Goal: Check status: Check status

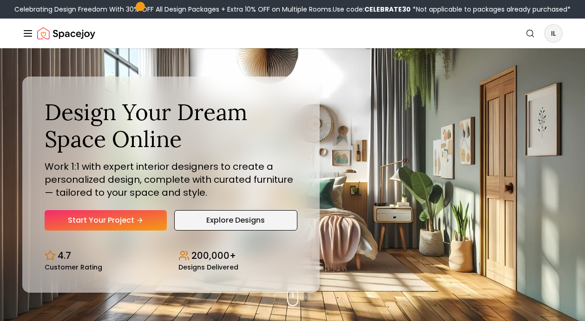
click at [195, 216] on link "Explore Designs" at bounding box center [235, 220] width 123 height 20
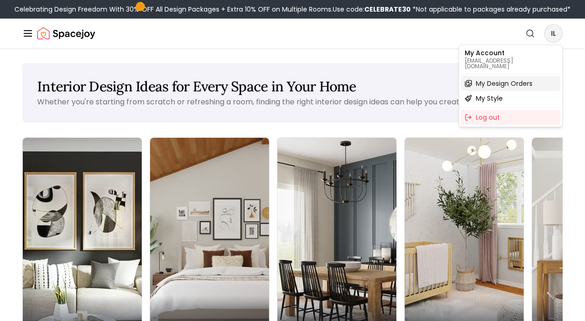
click at [515, 79] on span "My Design Orders" at bounding box center [504, 83] width 57 height 9
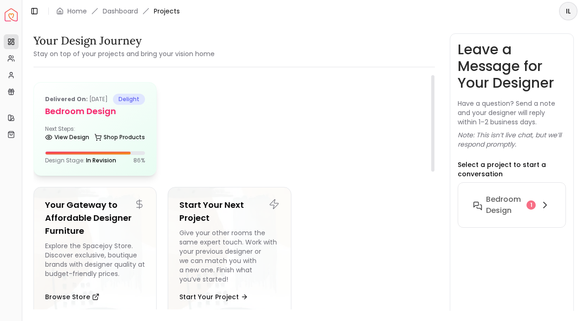
click at [130, 118] on h5 "Bedroom design" at bounding box center [95, 111] width 100 height 13
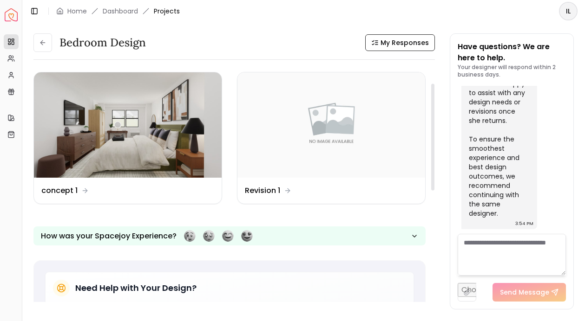
scroll to position [35, 0]
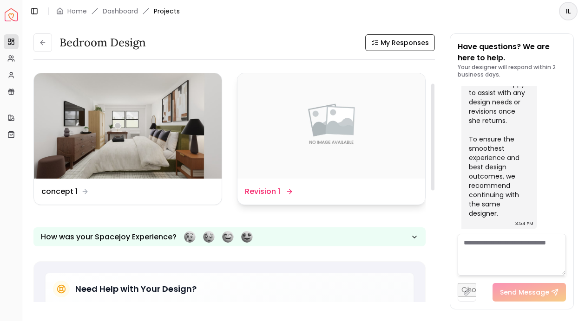
click at [252, 188] on dd "Revision 1" at bounding box center [262, 191] width 35 height 11
click at [266, 195] on dd "Revision 1" at bounding box center [262, 191] width 35 height 11
click at [301, 147] on img at bounding box center [331, 125] width 188 height 105
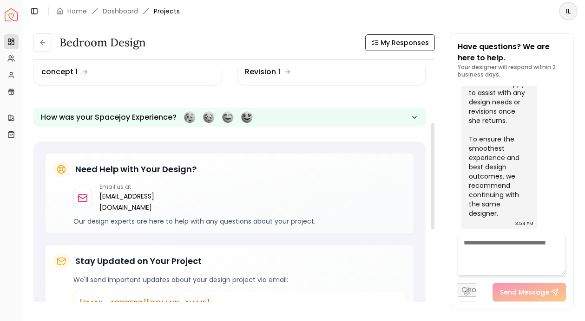
scroll to position [121, 0]
